Goal: Task Accomplishment & Management: Complete application form

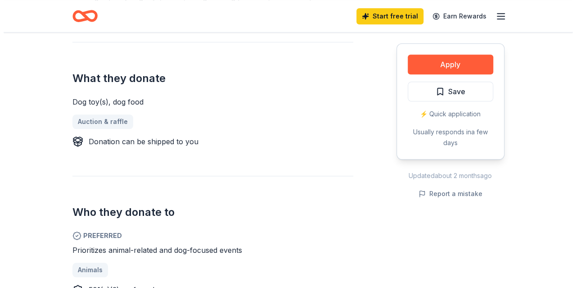
scroll to position [337, 0]
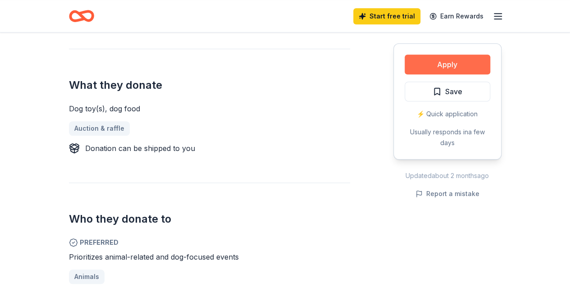
click at [461, 58] on button "Apply" at bounding box center [447, 64] width 86 height 20
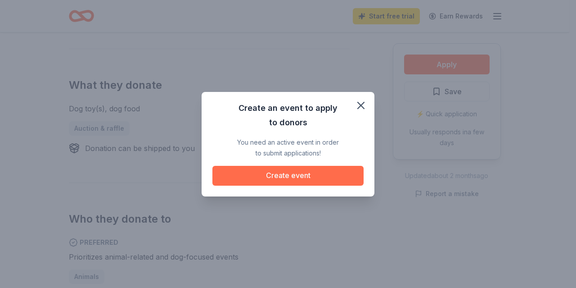
click at [297, 172] on button "Create event" at bounding box center [288, 176] width 151 height 20
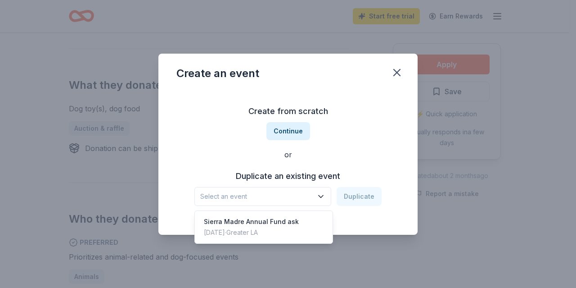
click at [321, 194] on icon "button" at bounding box center [321, 196] width 9 height 9
click at [273, 217] on div "Sierra Madre Annual Fund ask" at bounding box center [251, 221] width 95 height 11
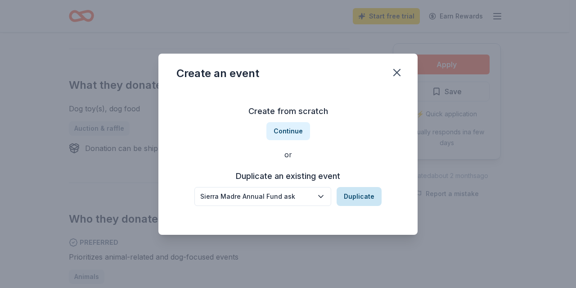
click at [373, 198] on button "Duplicate" at bounding box center [359, 196] width 45 height 19
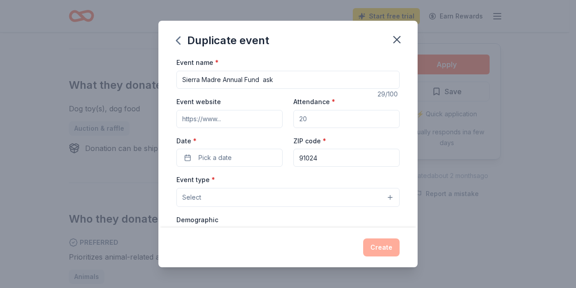
click at [241, 122] on input "Event website" at bounding box center [230, 119] width 106 height 18
type input "[DOMAIN_NAME]"
click at [258, 158] on button "Pick a date" at bounding box center [230, 158] width 106 height 18
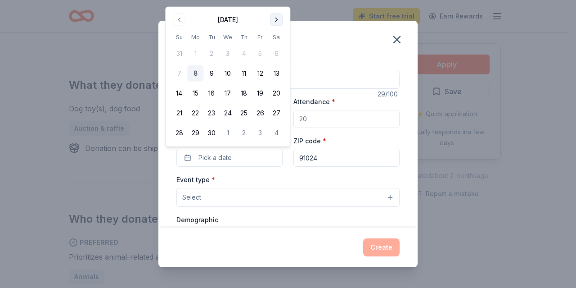
click at [276, 17] on button "Go to next month" at bounding box center [276, 20] width 13 height 13
click at [195, 133] on button "27" at bounding box center [195, 133] width 16 height 16
click at [357, 44] on div "Duplicate event" at bounding box center [288, 39] width 259 height 36
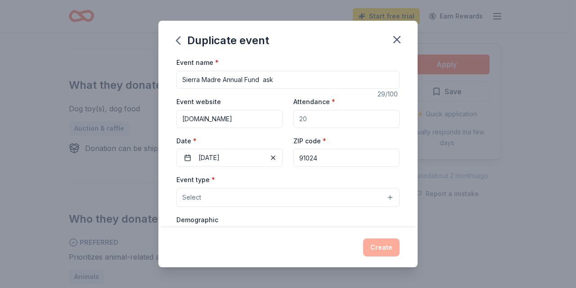
click at [349, 194] on button "Select" at bounding box center [288, 197] width 223 height 19
click at [218, 195] on button "Select" at bounding box center [288, 197] width 223 height 19
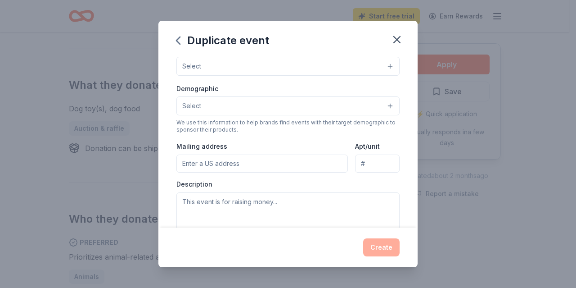
scroll to position [133, 0]
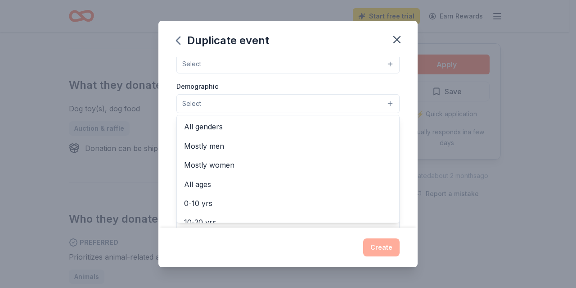
click at [383, 101] on button "Select" at bounding box center [288, 103] width 223 height 19
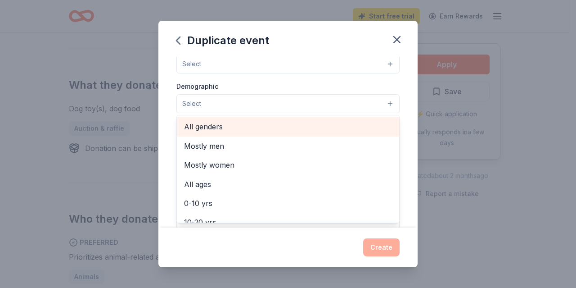
click at [218, 126] on span "All genders" at bounding box center [288, 127] width 208 height 12
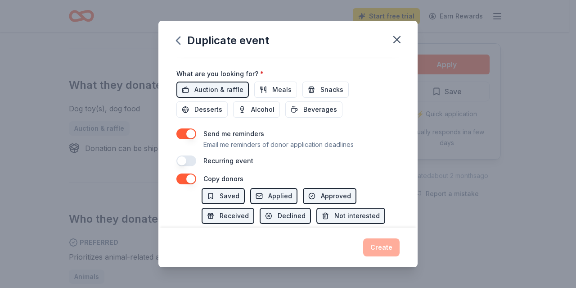
scroll to position [358, 0]
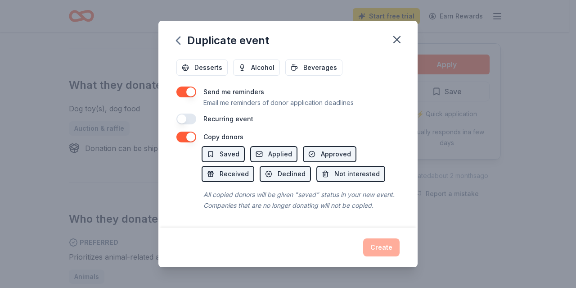
click at [389, 253] on div "Duplicate event Event name * Sierra Madre Annual Fund ask 29 /100 Event website…" at bounding box center [288, 144] width 259 height 246
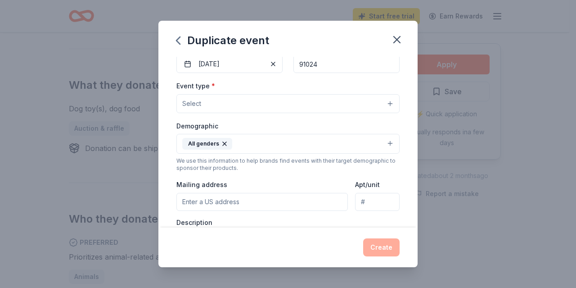
click at [254, 199] on input "Mailing address" at bounding box center [263, 202] width 172 height 18
click at [300, 200] on input "[STREET_ADDRESS] [GEOGRAPHIC_DATA]. 91024" at bounding box center [263, 202] width 172 height 18
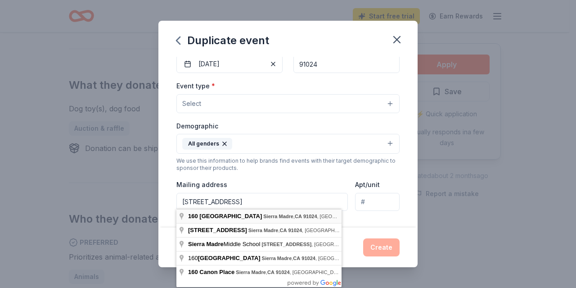
type input "[STREET_ADDRESS]"
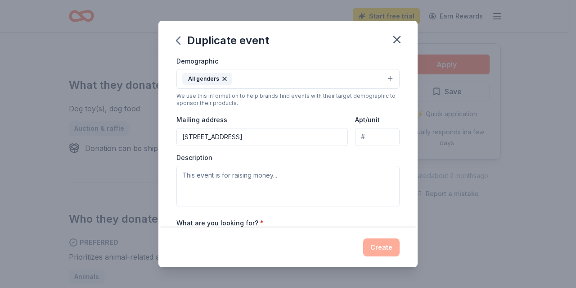
scroll to position [163, 0]
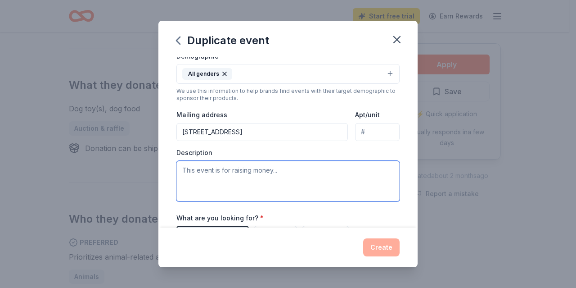
click at [206, 172] on textarea at bounding box center [288, 181] width 223 height 41
type textarea "yes"
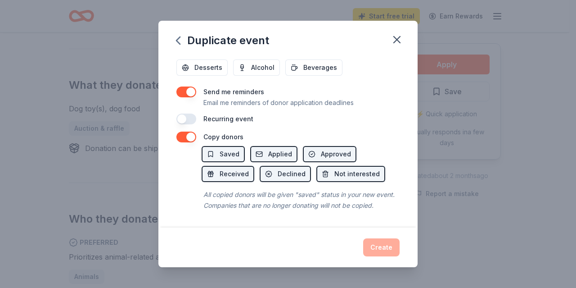
scroll to position [358, 0]
click at [391, 250] on div "Create" at bounding box center [288, 247] width 223 height 18
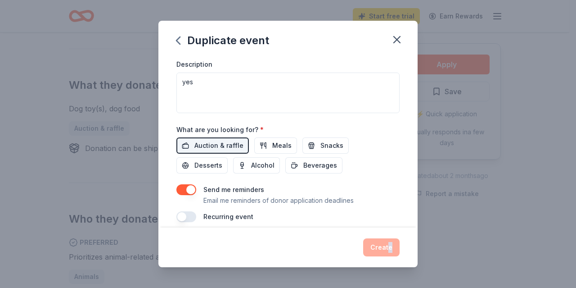
scroll to position [289, 0]
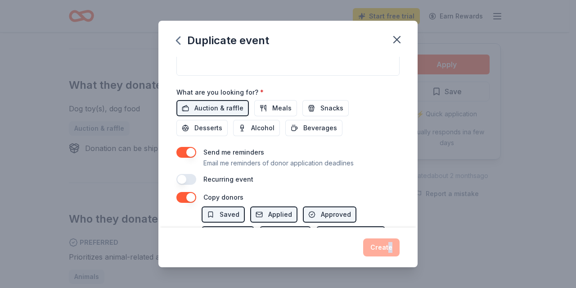
click at [194, 177] on button "button" at bounding box center [187, 179] width 20 height 11
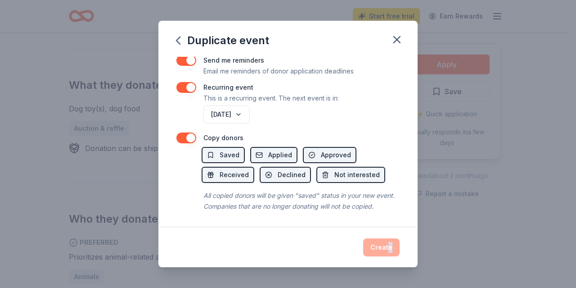
scroll to position [390, 0]
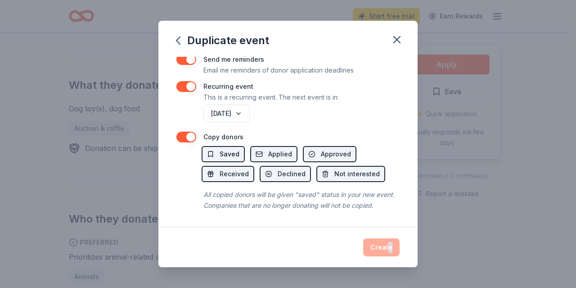
click at [226, 149] on span "Saved" at bounding box center [230, 154] width 20 height 11
click at [191, 150] on div "Event name * Sierra Madre Annual Fund ask 29 /100 Event website [DOMAIN_NAME] A…" at bounding box center [288, 142] width 259 height 170
click at [280, 149] on span "Applied" at bounding box center [280, 154] width 24 height 11
click at [235, 149] on span "Saved" at bounding box center [230, 154] width 20 height 11
click at [280, 146] on button "Applied" at bounding box center [273, 154] width 47 height 16
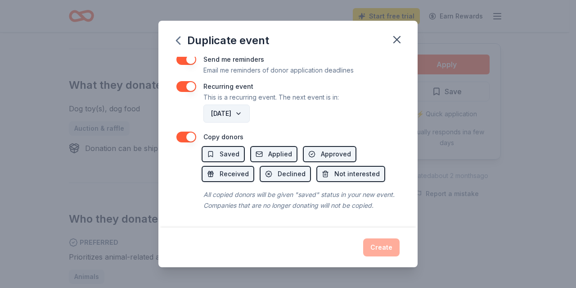
click at [250, 104] on button "[DATE]" at bounding box center [227, 113] width 46 height 18
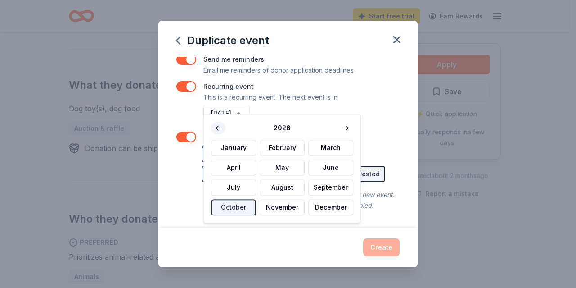
click at [217, 128] on button at bounding box center [218, 128] width 14 height 13
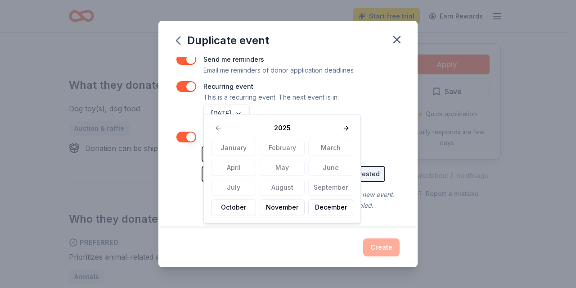
click at [385, 114] on div "[DATE]" at bounding box center [301, 114] width 198 height 22
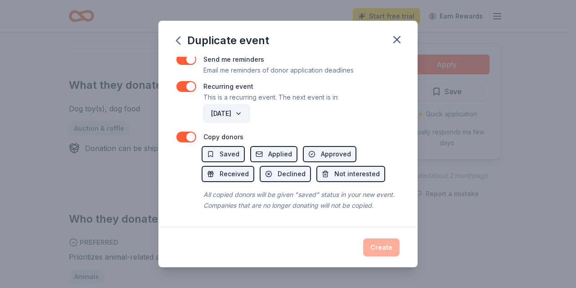
click at [250, 104] on button "[DATE]" at bounding box center [227, 113] width 46 height 18
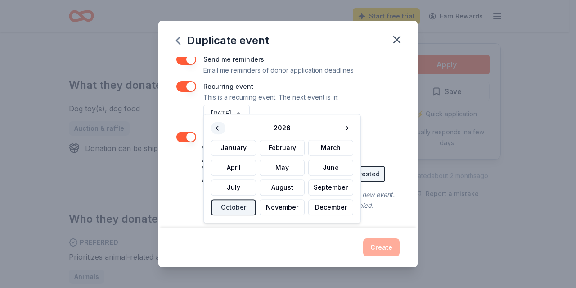
click at [215, 126] on button at bounding box center [218, 128] width 14 height 13
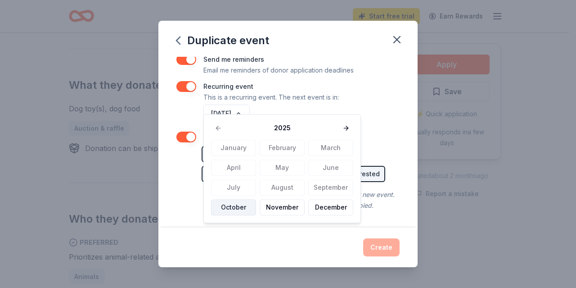
click at [239, 209] on button "October" at bounding box center [233, 207] width 45 height 16
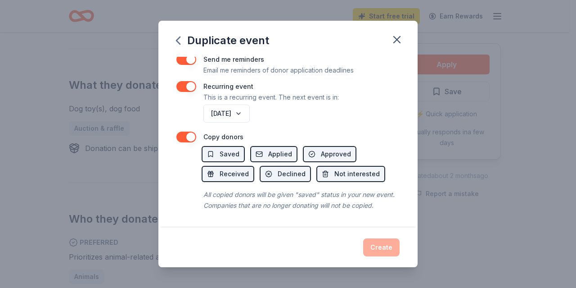
click at [385, 247] on div "Create" at bounding box center [288, 247] width 223 height 18
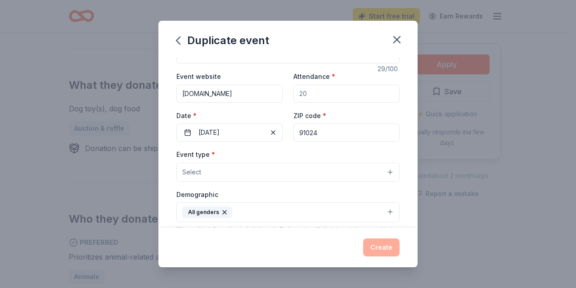
scroll to position [0, 0]
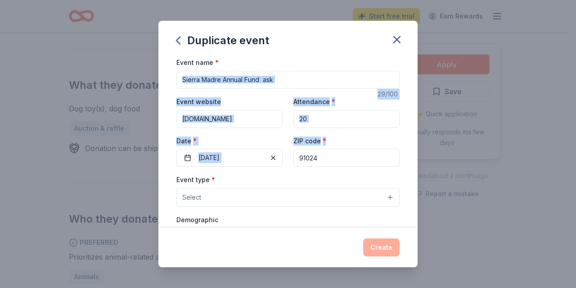
drag, startPoint x: 418, startPoint y: 73, endPoint x: 421, endPoint y: 153, distance: 80.2
click at [420, 155] on div "Duplicate event Event name * Sierra Madre Annual Fund ask 29 /100 Event website…" at bounding box center [288, 144] width 576 height 288
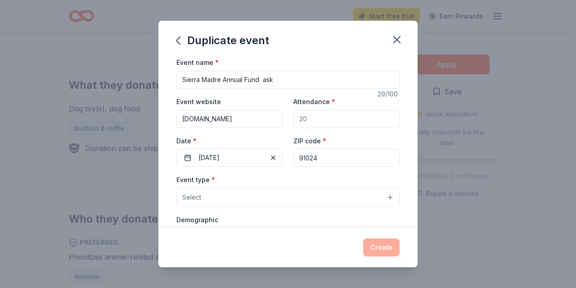
click at [364, 47] on div "Duplicate event" at bounding box center [288, 39] width 259 height 36
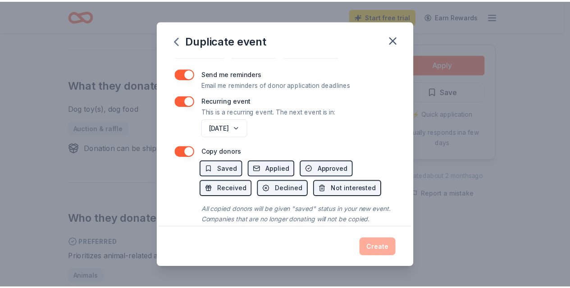
scroll to position [390, 0]
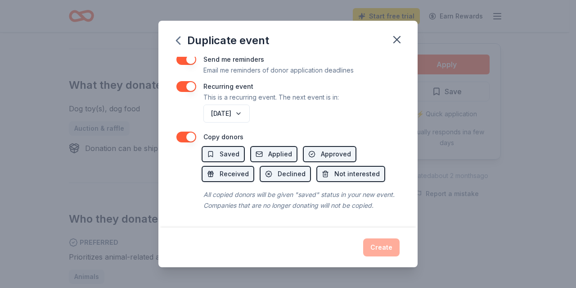
click at [388, 249] on div "Create" at bounding box center [288, 247] width 223 height 18
click at [388, 251] on div "Create" at bounding box center [288, 247] width 223 height 18
click at [387, 249] on div "Create" at bounding box center [288, 247] width 223 height 18
click at [387, 252] on div "Create" at bounding box center [288, 247] width 223 height 18
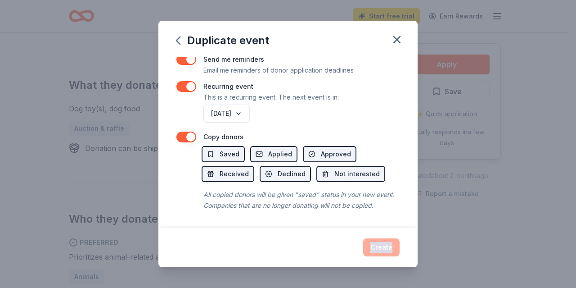
click at [387, 251] on div "Create" at bounding box center [288, 247] width 223 height 18
click at [387, 249] on div "Create" at bounding box center [288, 247] width 223 height 18
drag, startPoint x: 384, startPoint y: 247, endPoint x: 385, endPoint y: 238, distance: 9.2
click at [384, 248] on div "Create" at bounding box center [288, 247] width 223 height 18
click at [400, 34] on icon "button" at bounding box center [397, 39] width 13 height 13
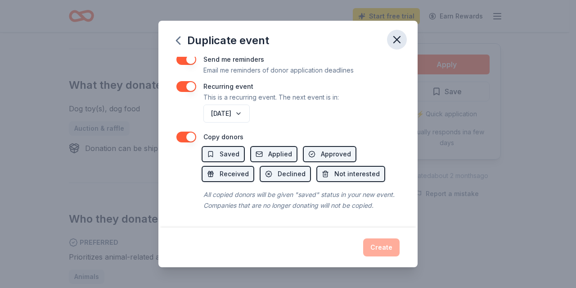
click at [402, 38] on icon "button" at bounding box center [397, 39] width 13 height 13
click at [398, 40] on icon "button" at bounding box center [397, 39] width 6 height 6
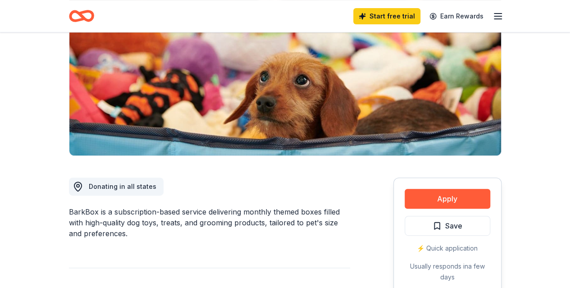
scroll to position [94, 0]
